Goal: Information Seeking & Learning: Learn about a topic

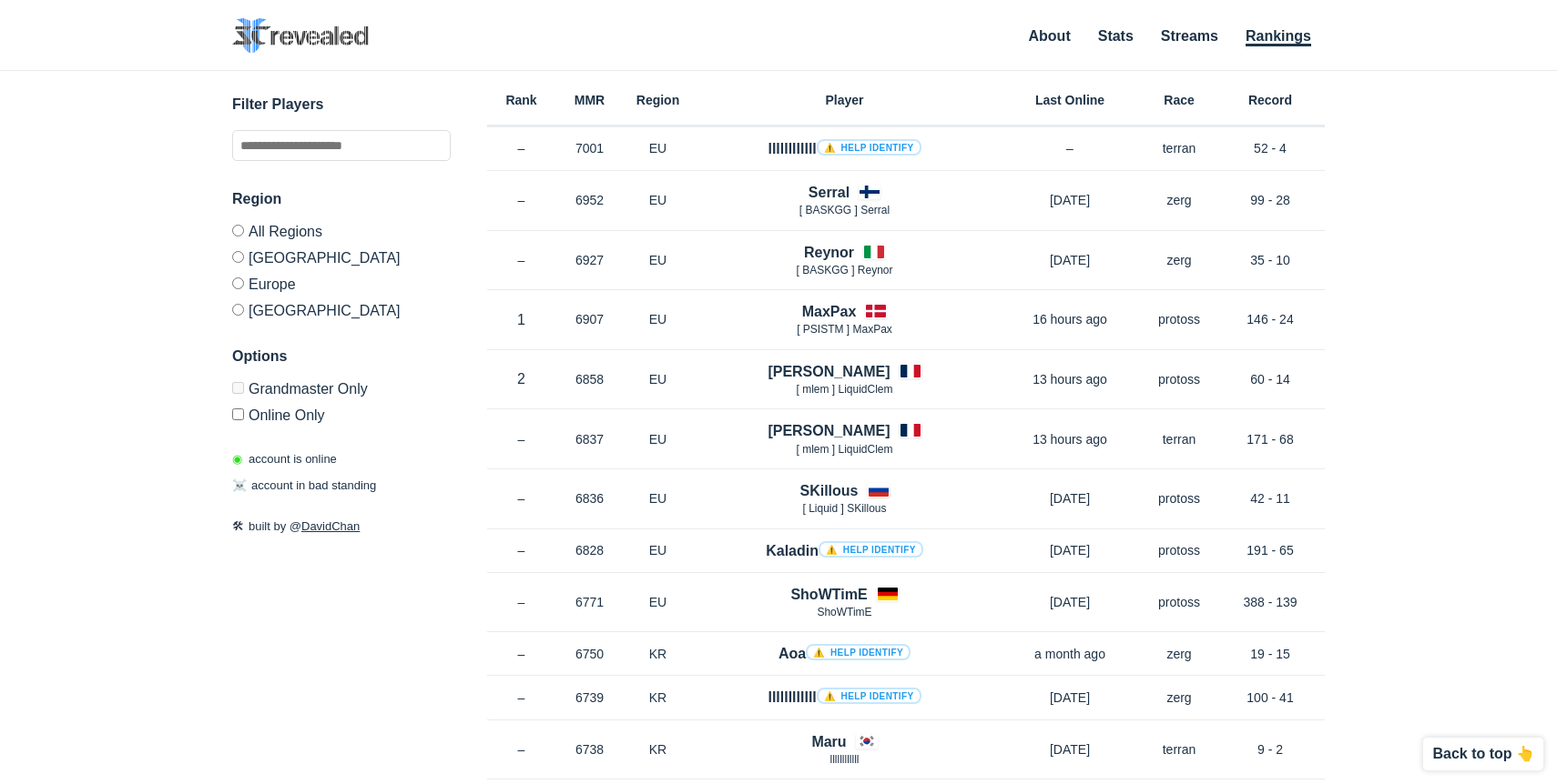
click at [161, 273] on div "✕ Filter Players Region All Regions [GEOGRAPHIC_DATA] [GEOGRAPHIC_DATA] [GEOGRA…" at bounding box center [778, 405] width 1521 height 668
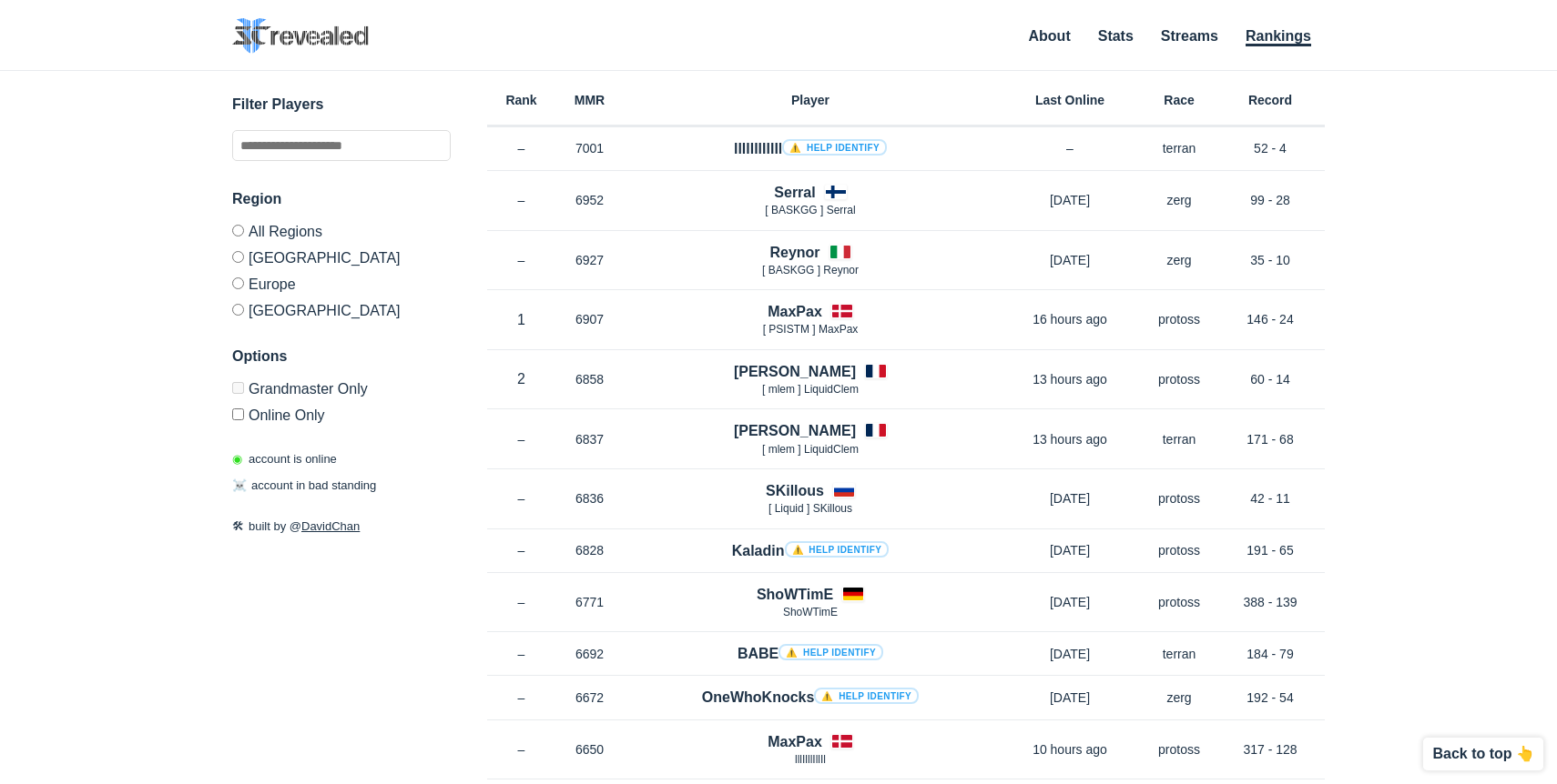
click at [190, 308] on div "✕ Filter Players Region All Regions [GEOGRAPHIC_DATA] [GEOGRAPHIC_DATA] [GEOGRA…" at bounding box center [778, 405] width 1521 height 668
click at [291, 396] on label "Grandmaster Only" at bounding box center [342, 392] width 219 height 19
click at [139, 497] on div "✕ Filter Players Region All Regions [GEOGRAPHIC_DATA] [GEOGRAPHIC_DATA] [GEOGRA…" at bounding box center [778, 405] width 1521 height 668
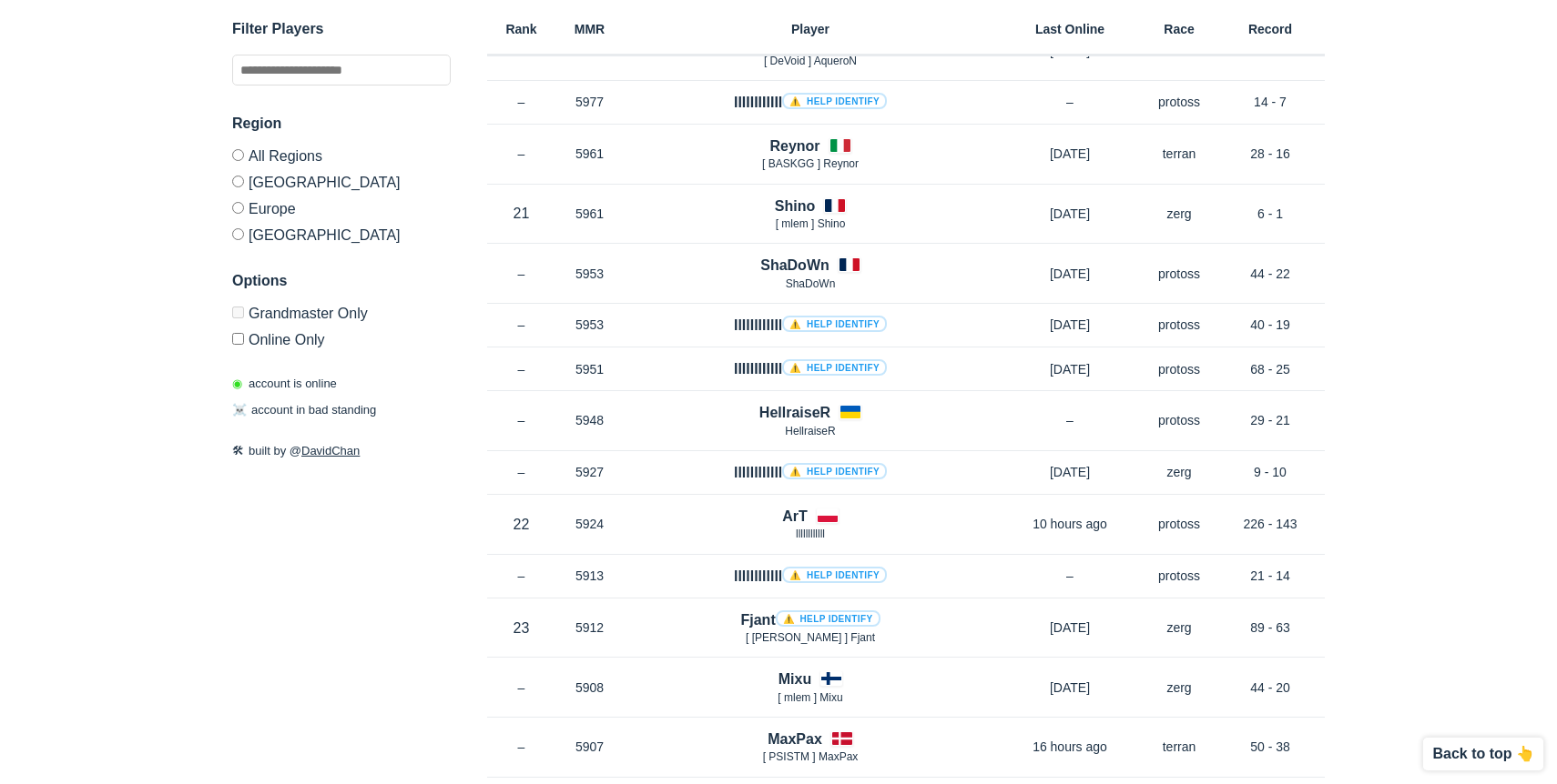
scroll to position [1731, 0]
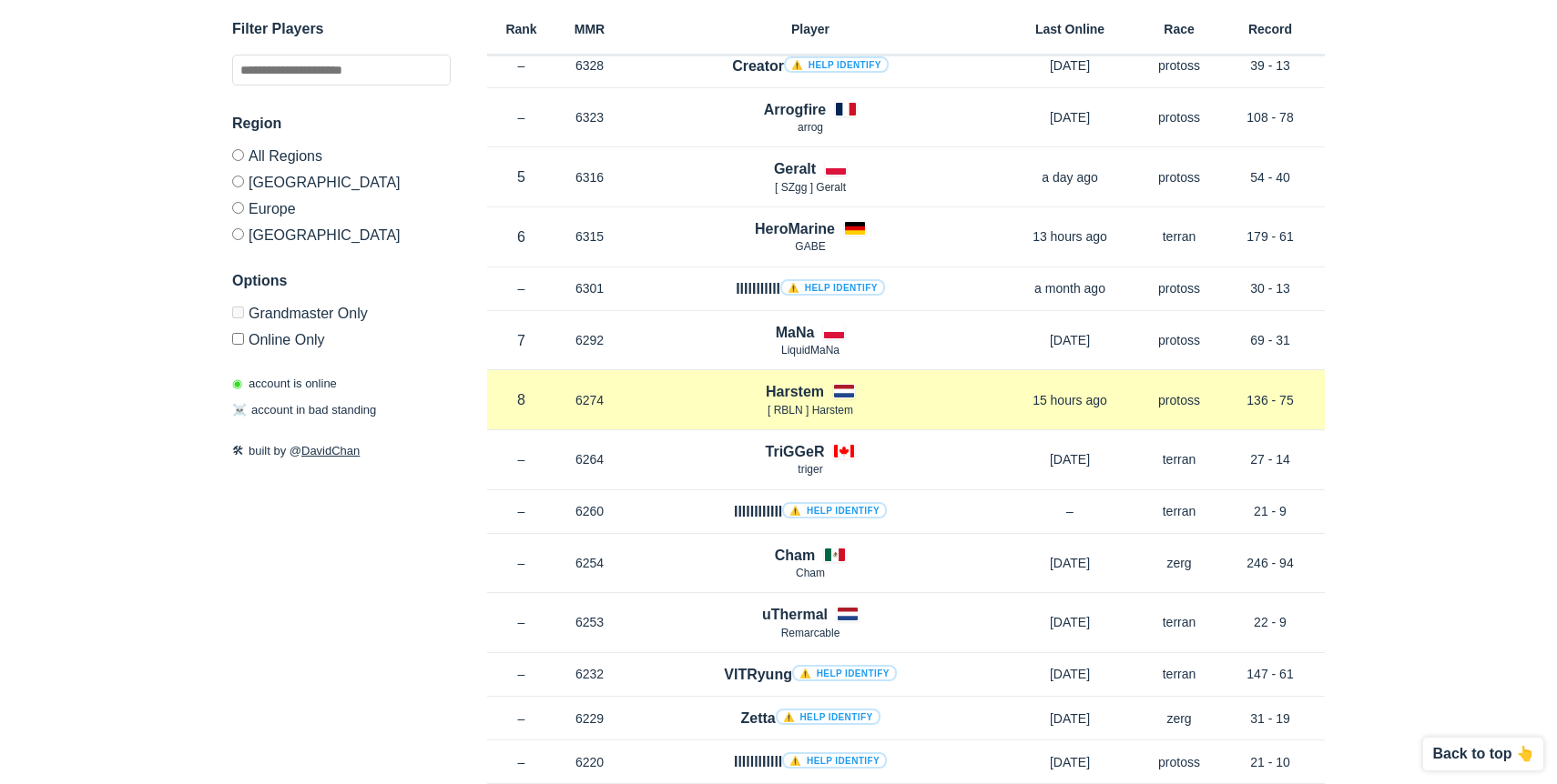
click at [782, 385] on h4 "Harstem" at bounding box center [795, 392] width 59 height 21
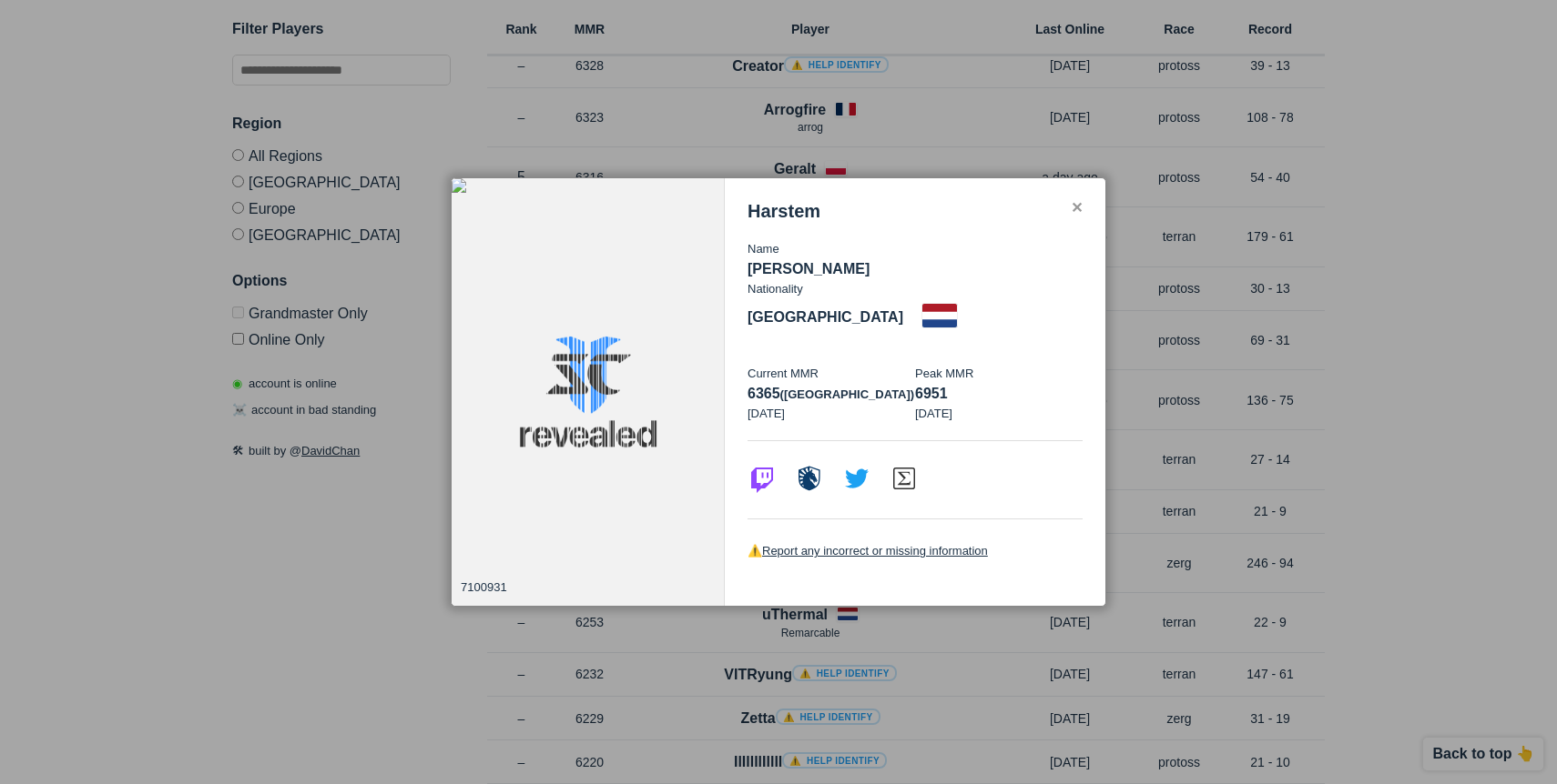
click at [867, 365] on p "Current MMR" at bounding box center [831, 373] width 167 height 18
click at [784, 407] on span "[DATE]" at bounding box center [766, 414] width 37 height 13
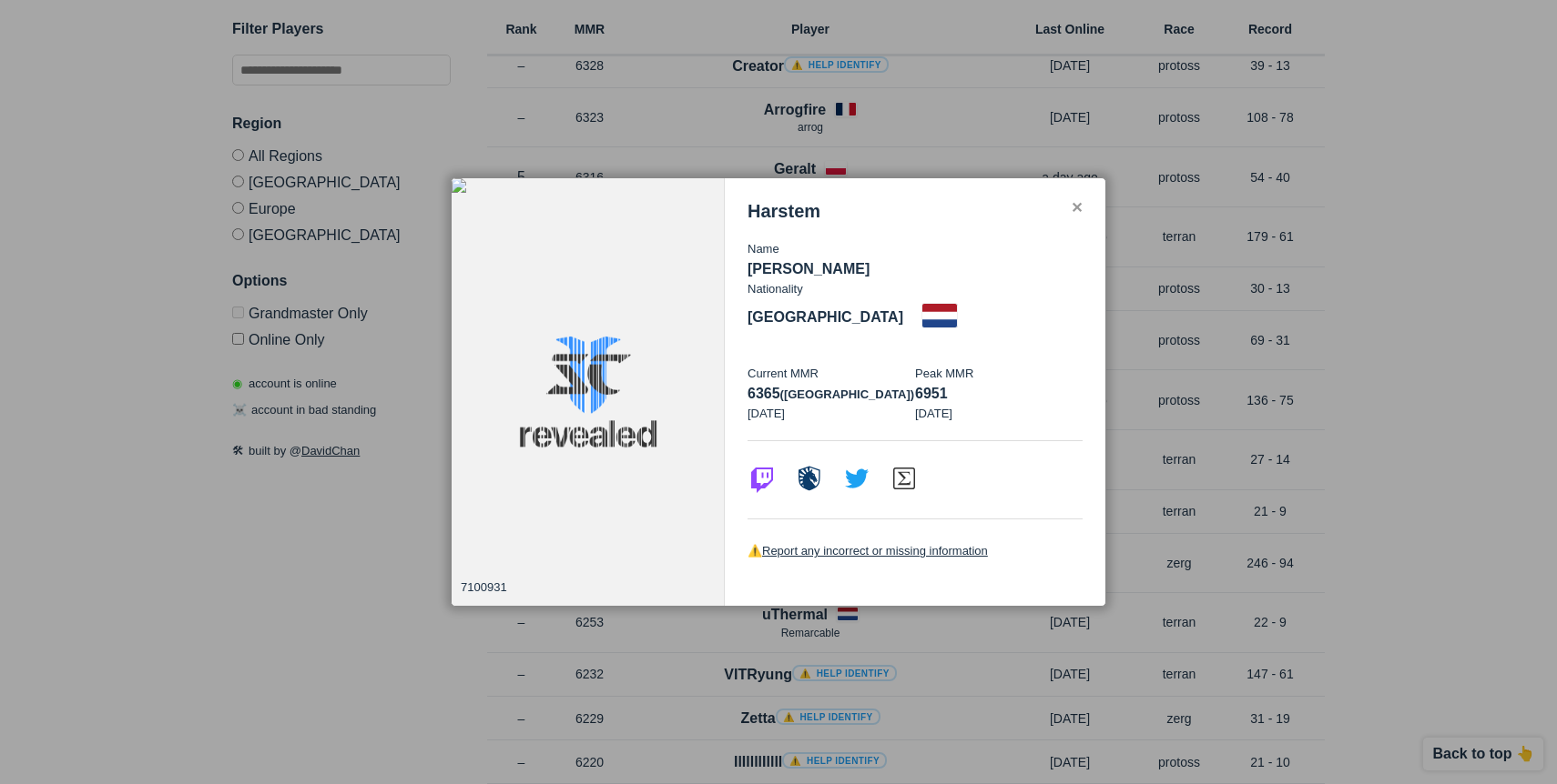
click at [1150, 494] on div at bounding box center [778, 392] width 1557 height 784
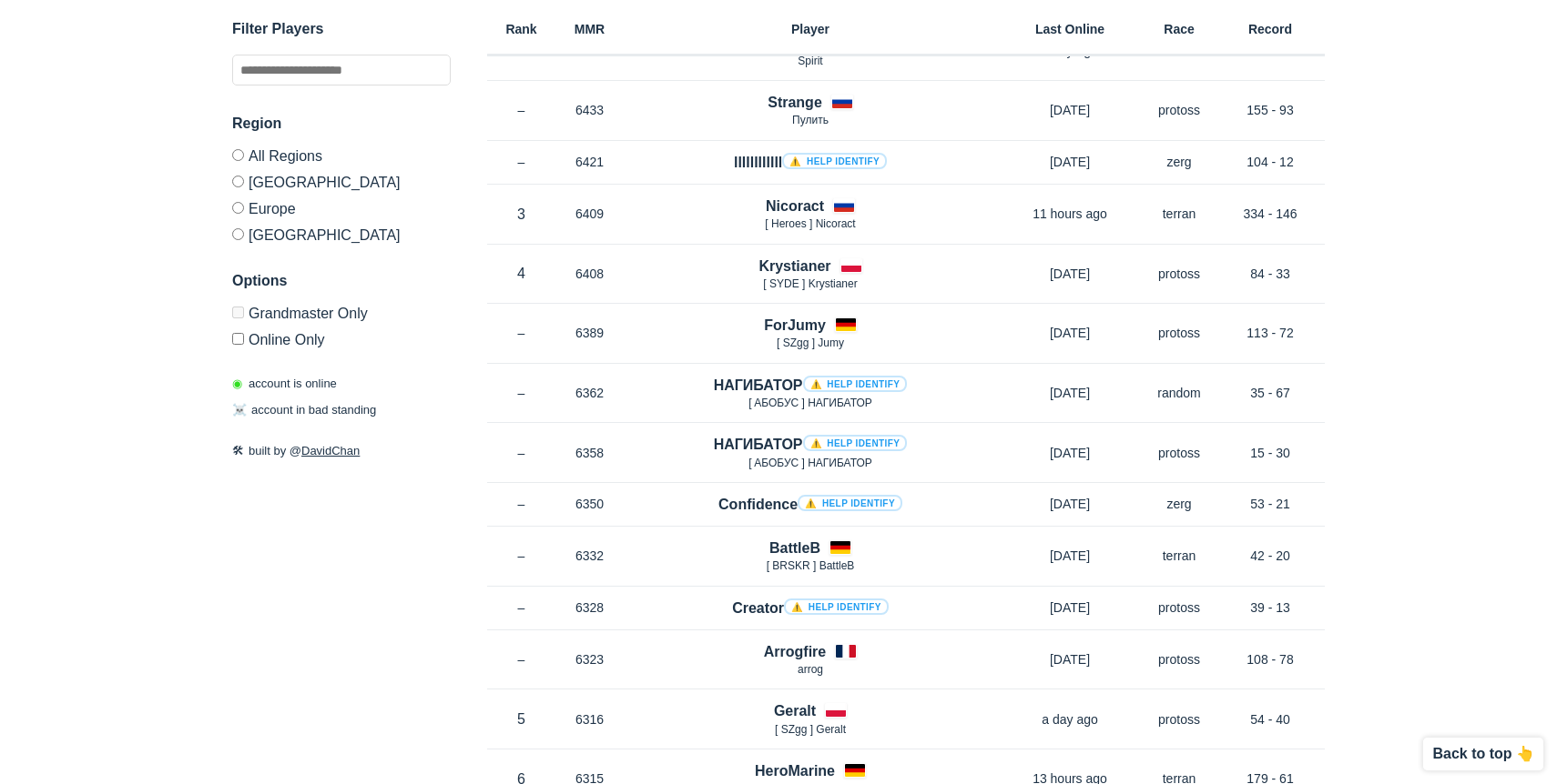
scroll to position [0, 0]
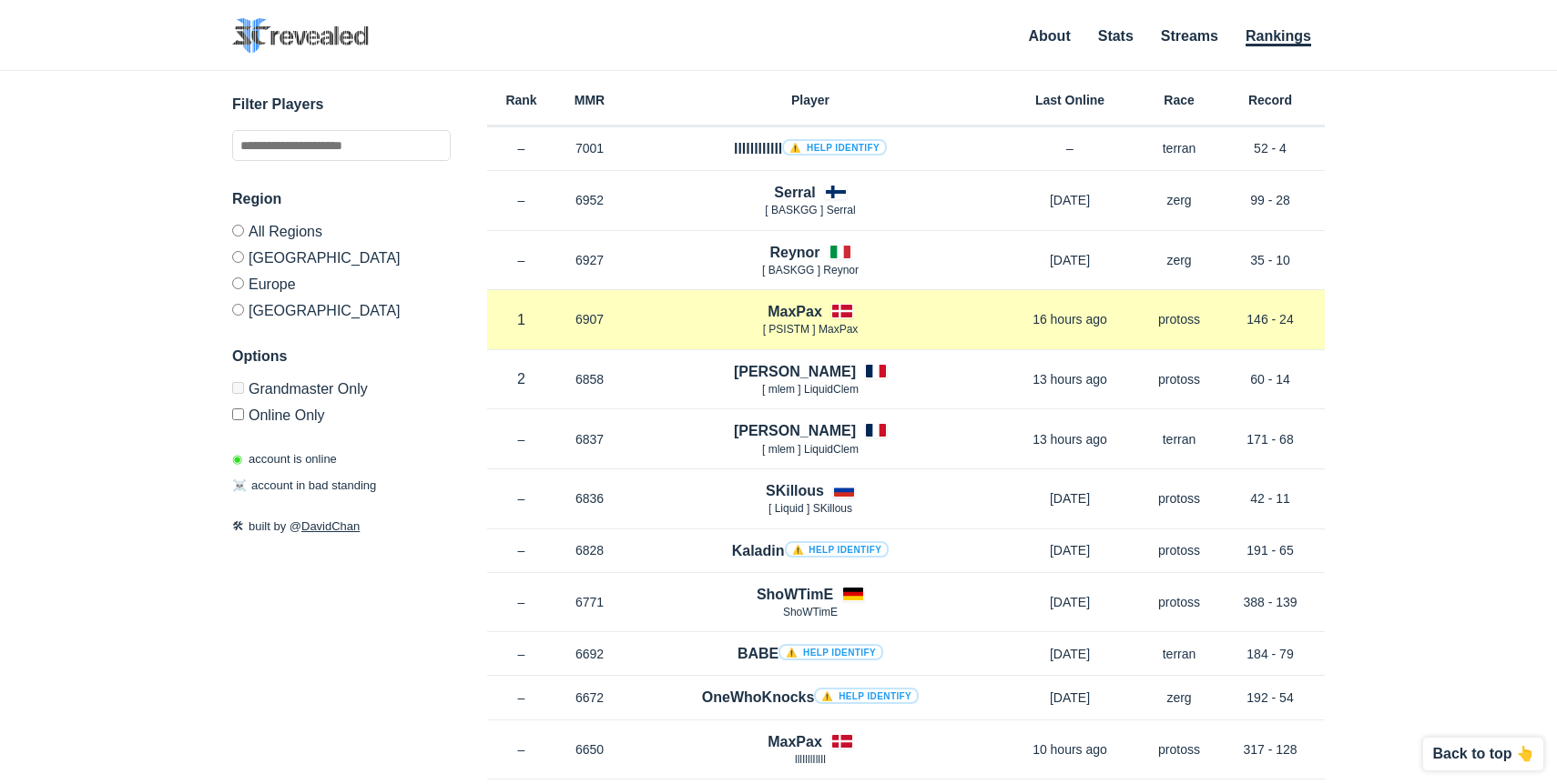
click at [809, 310] on h4 "MaxPax" at bounding box center [794, 312] width 55 height 21
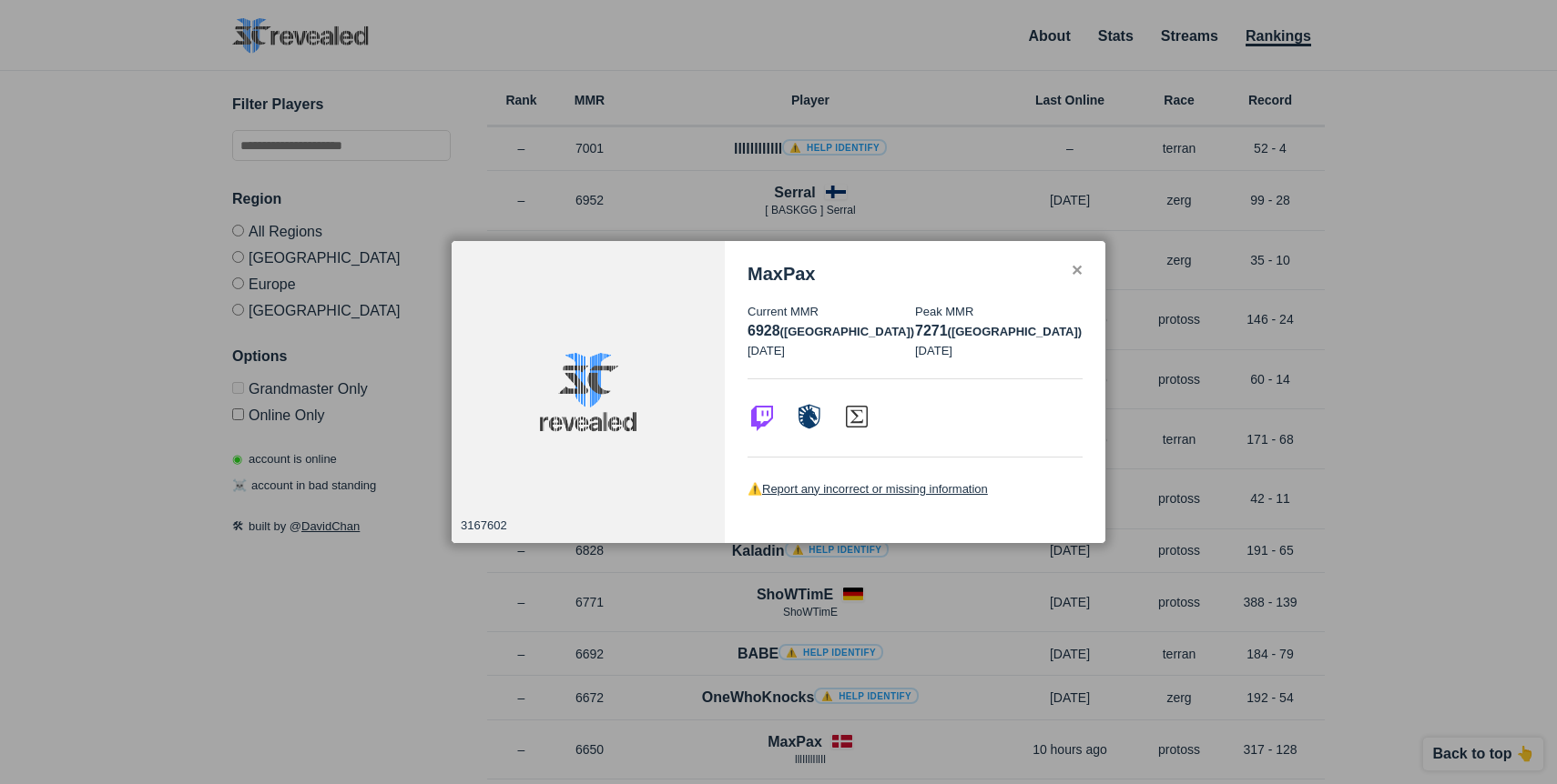
click at [833, 202] on div at bounding box center [778, 392] width 1557 height 784
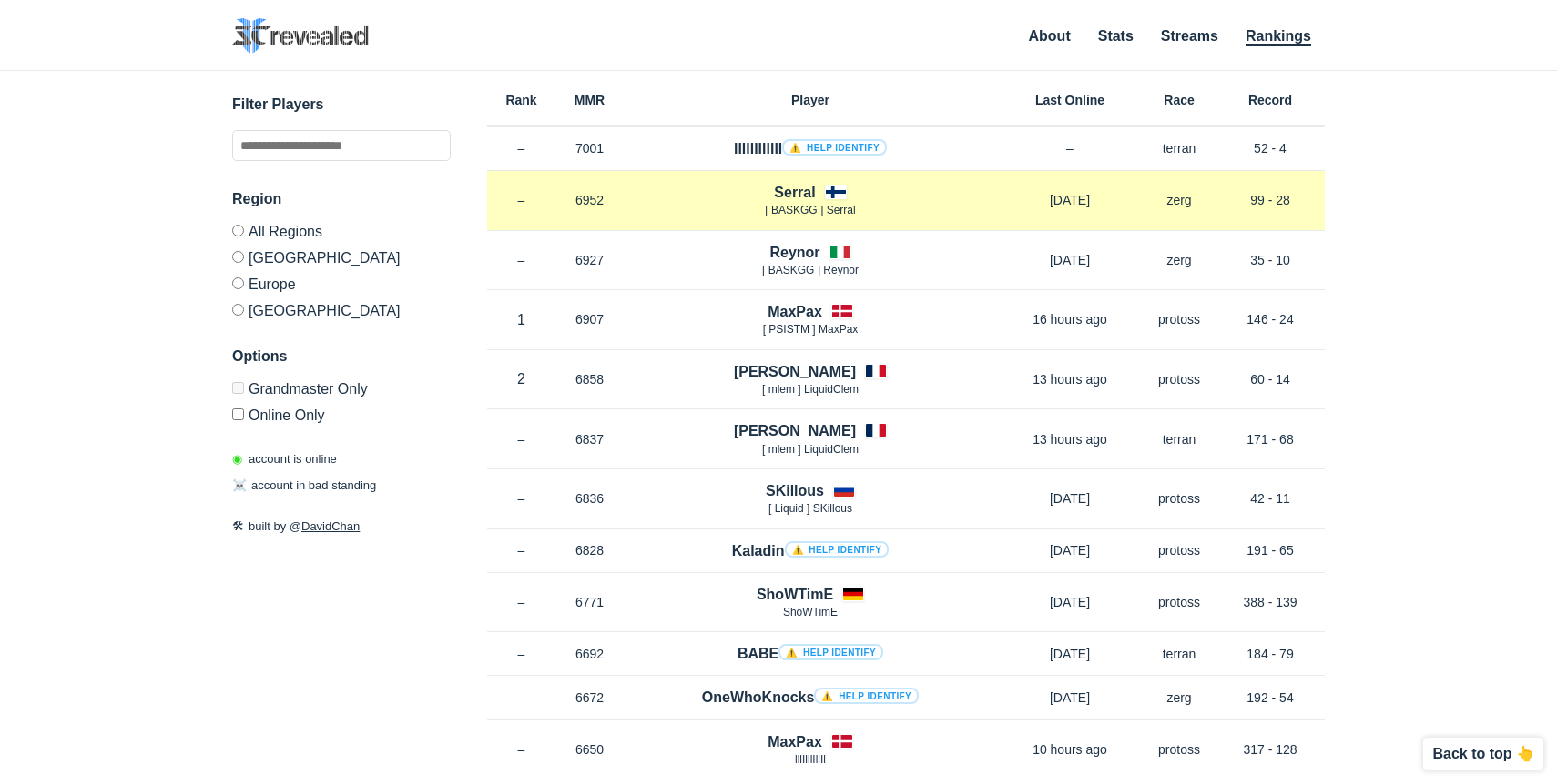
click at [806, 196] on h4 "Serral" at bounding box center [794, 193] width 41 height 21
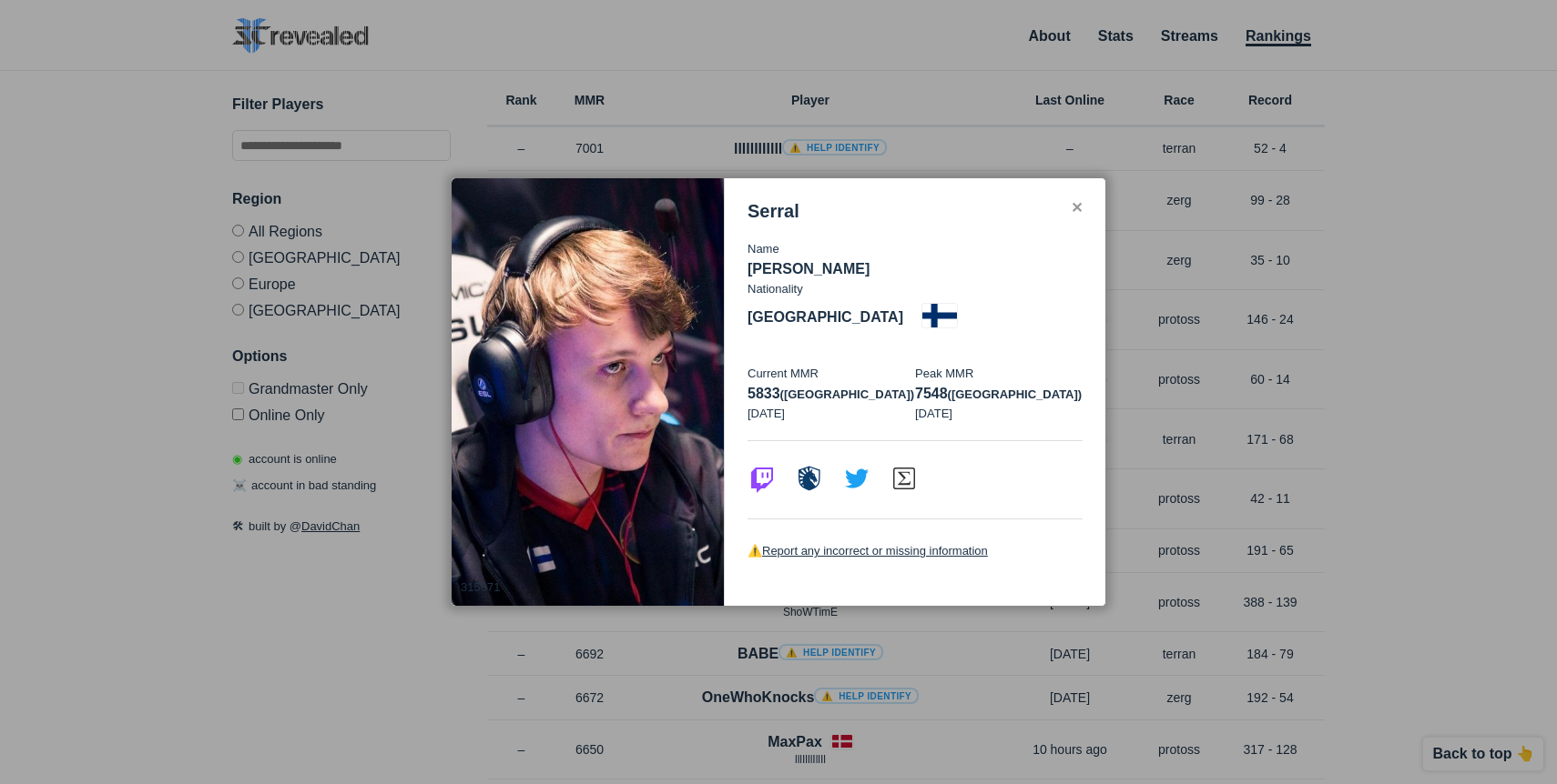
click at [821, 157] on div at bounding box center [778, 392] width 1557 height 784
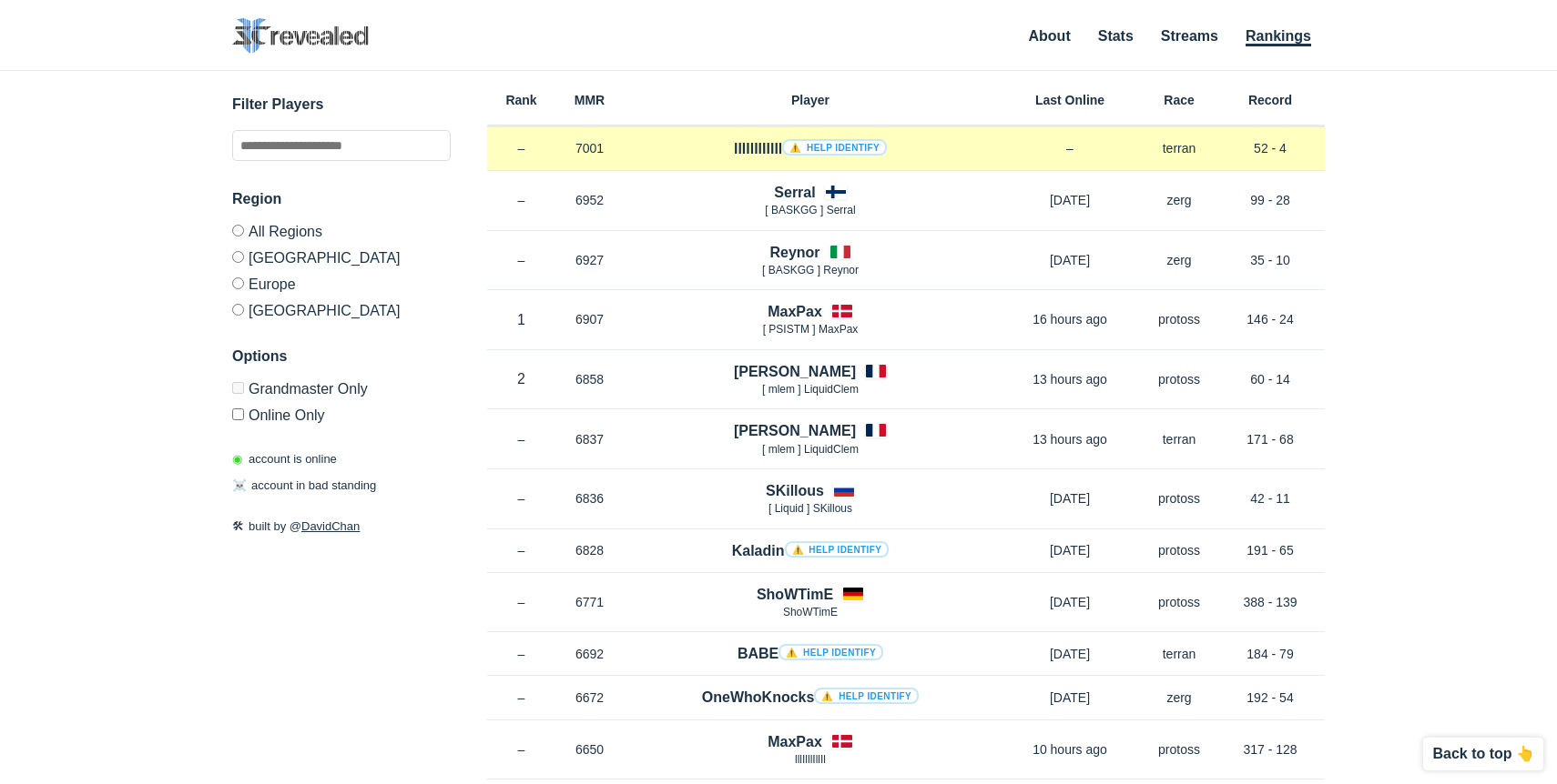
click at [760, 146] on h4 "llllllllllll ⚠️ Help identify" at bounding box center [809, 149] width 153 height 21
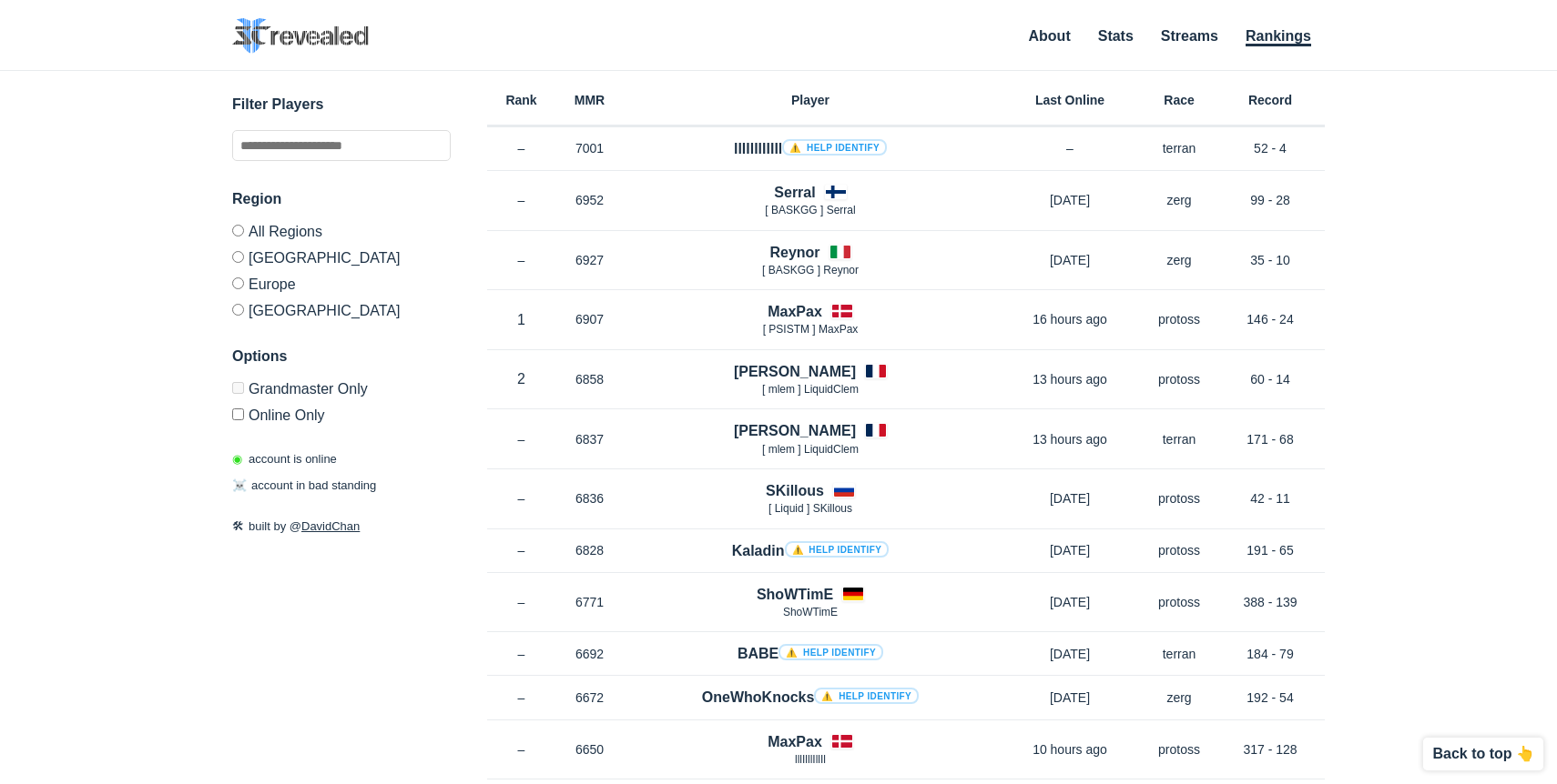
click at [813, 47] on div "SC2 Revealed SC2 Revealed identifies StarCraft 2 barcode players on Grandmaster…" at bounding box center [778, 37] width 1092 height 38
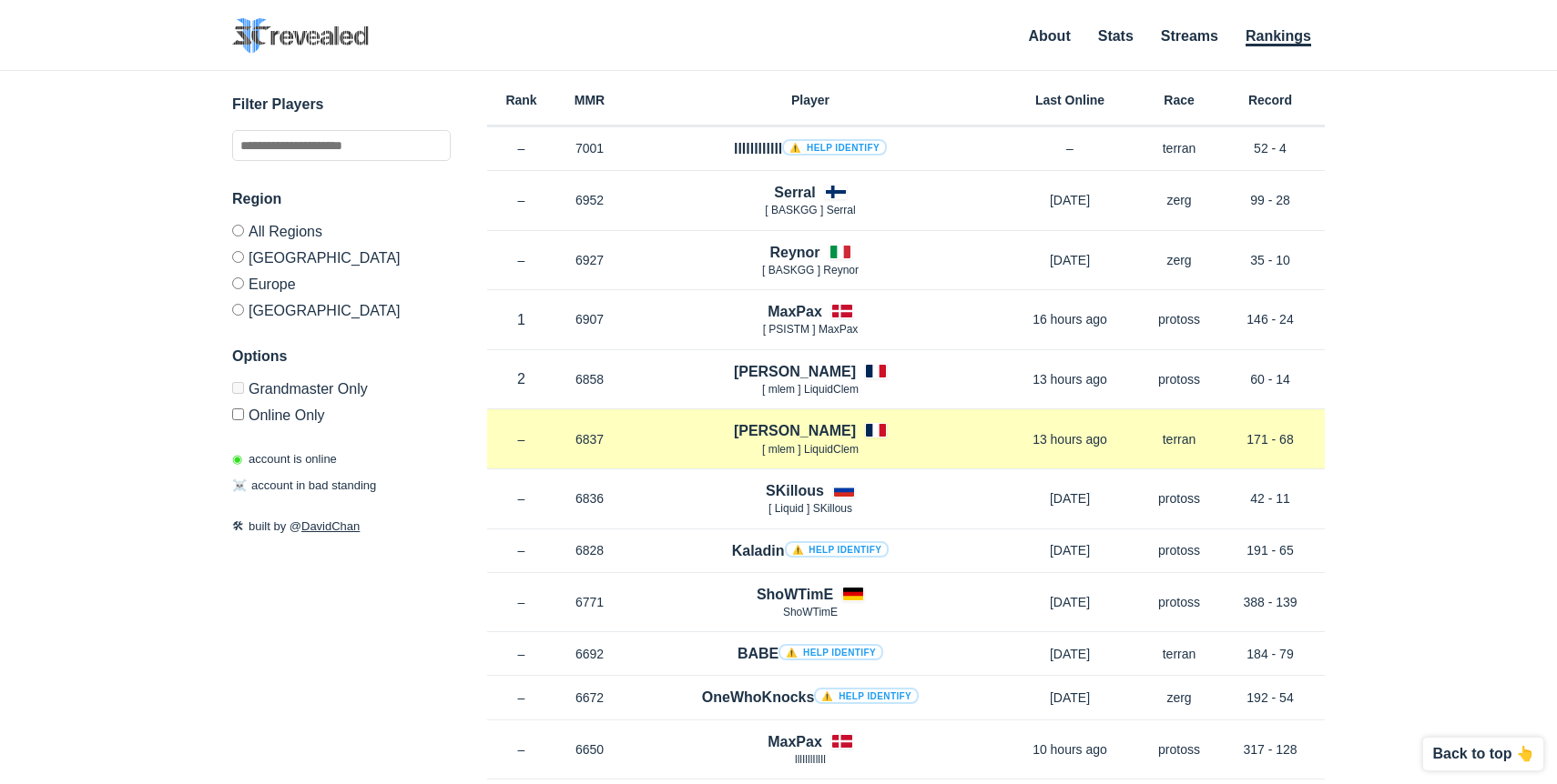
click at [796, 426] on h4 "[PERSON_NAME]" at bounding box center [794, 431] width 122 height 21
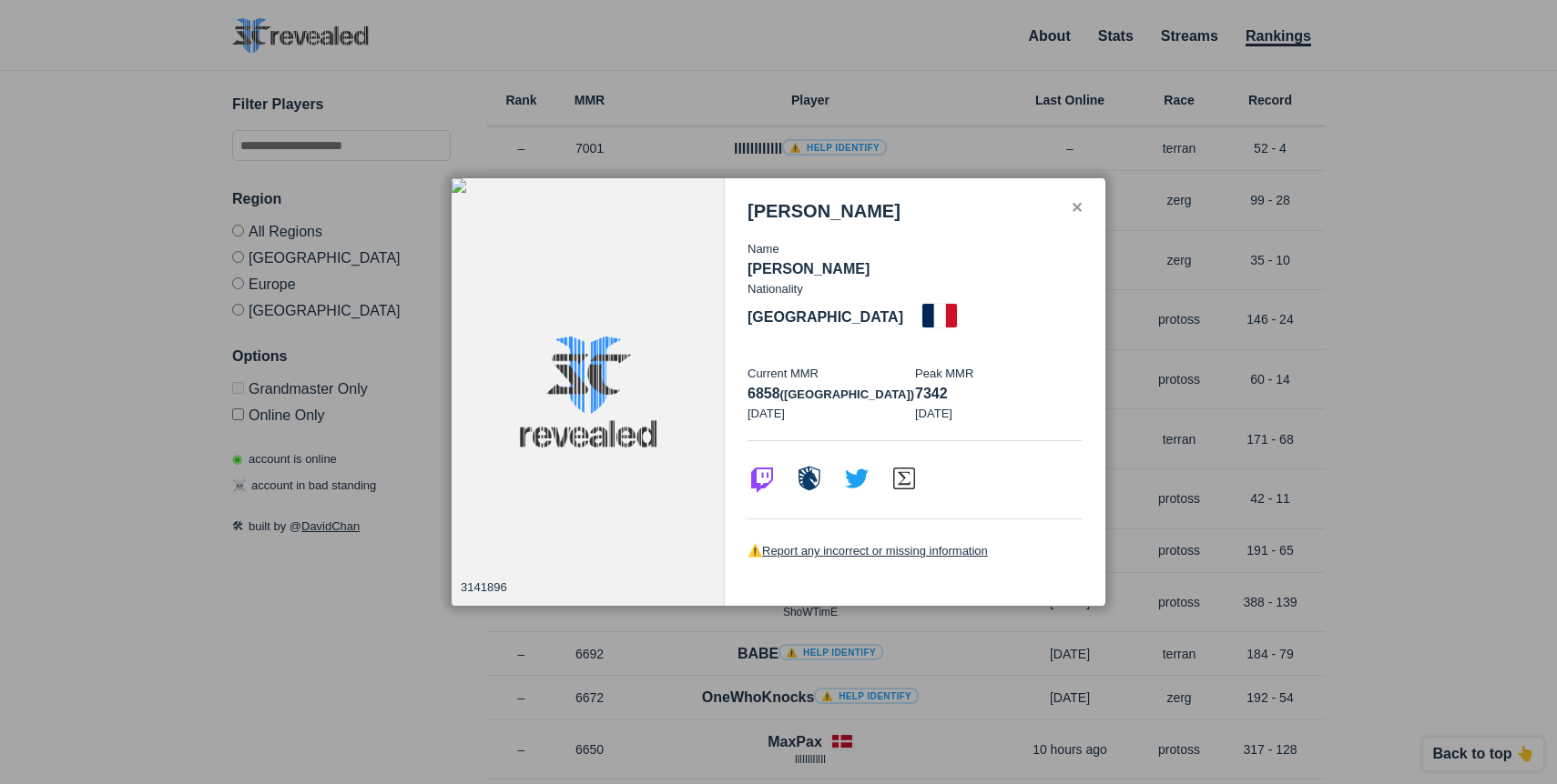
click at [1325, 382] on div at bounding box center [778, 392] width 1557 height 784
